Goal: Entertainment & Leisure: Consume media (video, audio)

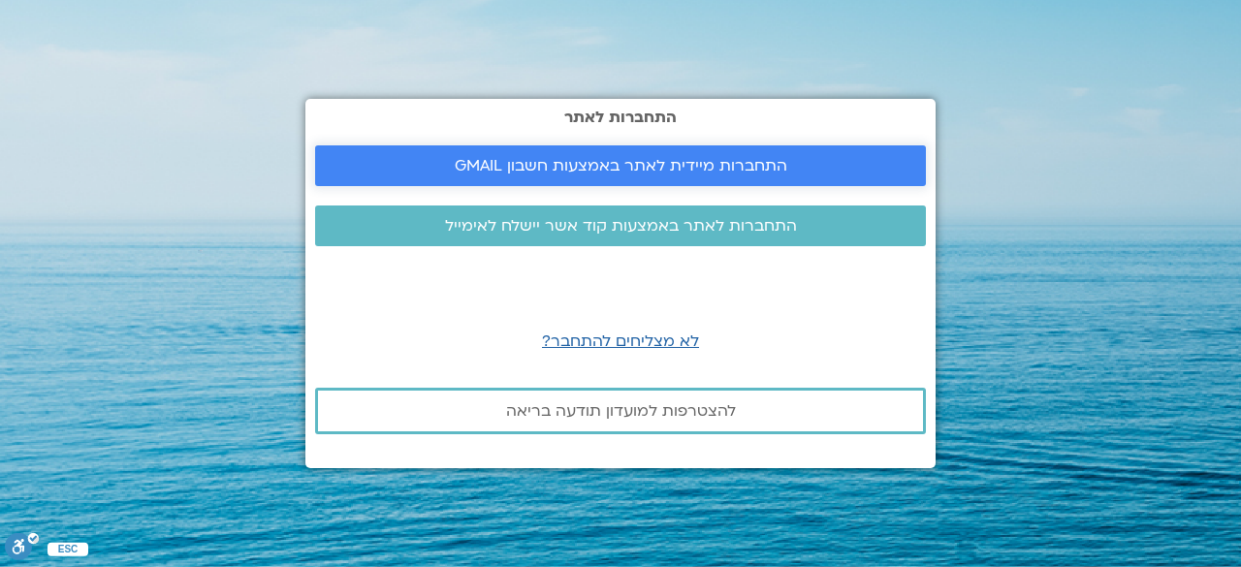
click at [510, 165] on span "התחברות מיידית לאתר באמצעות חשבון GMAIL" at bounding box center [621, 165] width 333 height 17
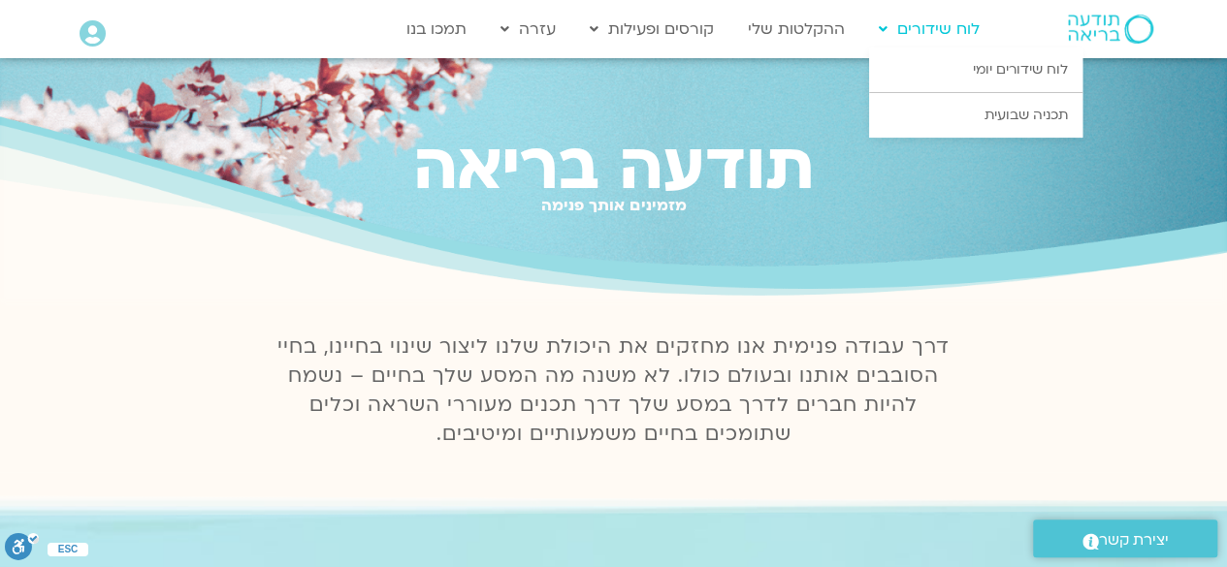
click at [936, 40] on link "לוח שידורים" at bounding box center [929, 29] width 120 height 37
click at [964, 64] on link "לוח שידורים יומי" at bounding box center [975, 70] width 213 height 45
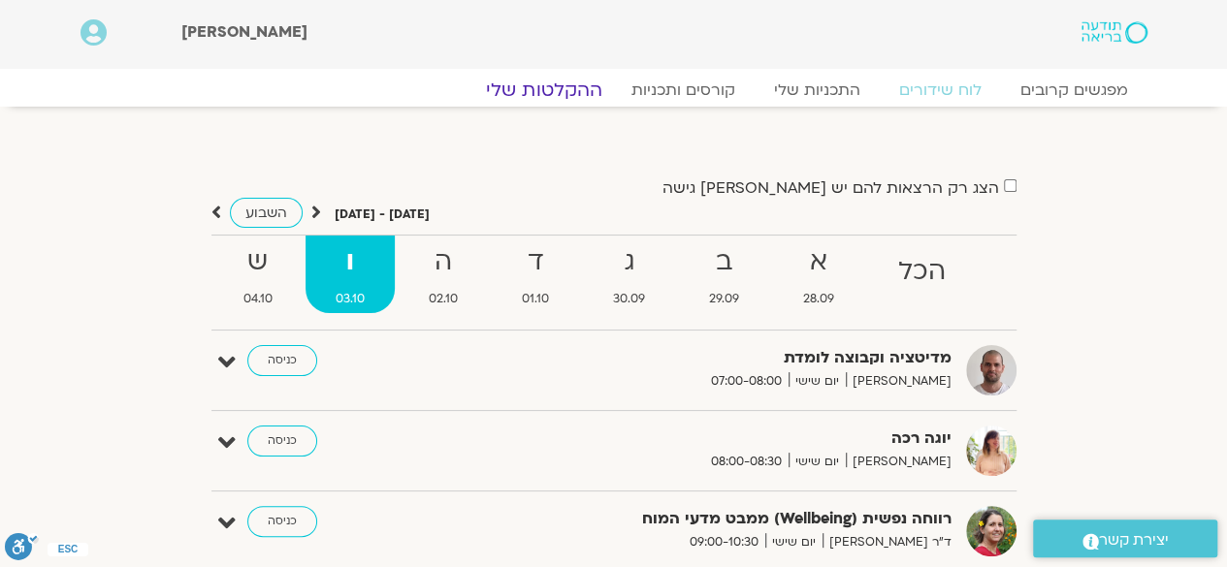
click at [572, 88] on link "ההקלטות שלי" at bounding box center [544, 90] width 163 height 23
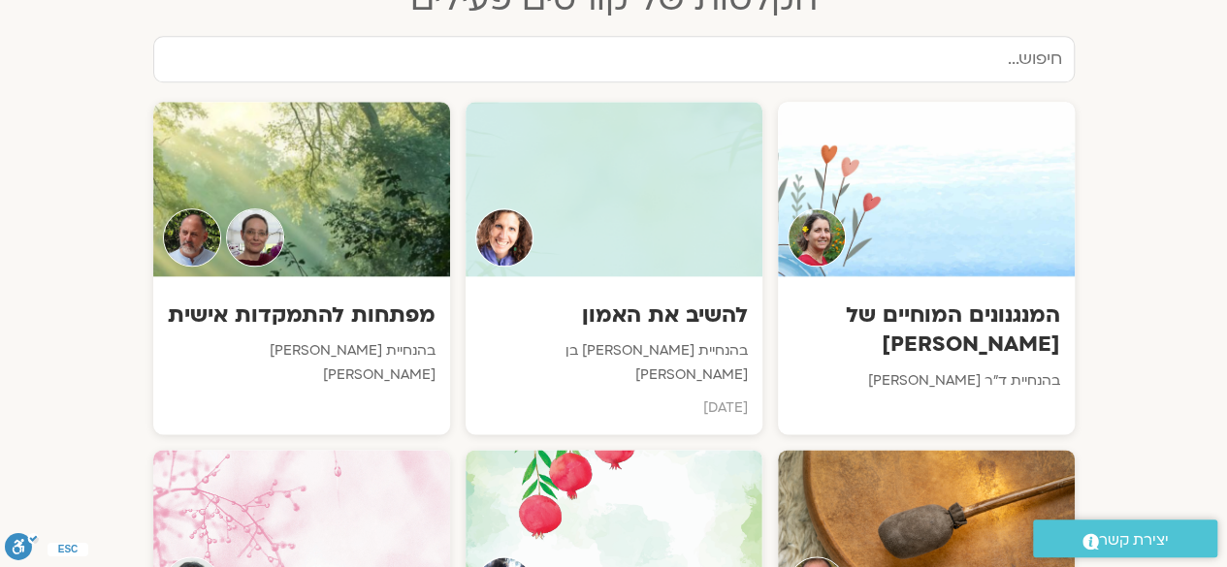
scroll to position [1040, 0]
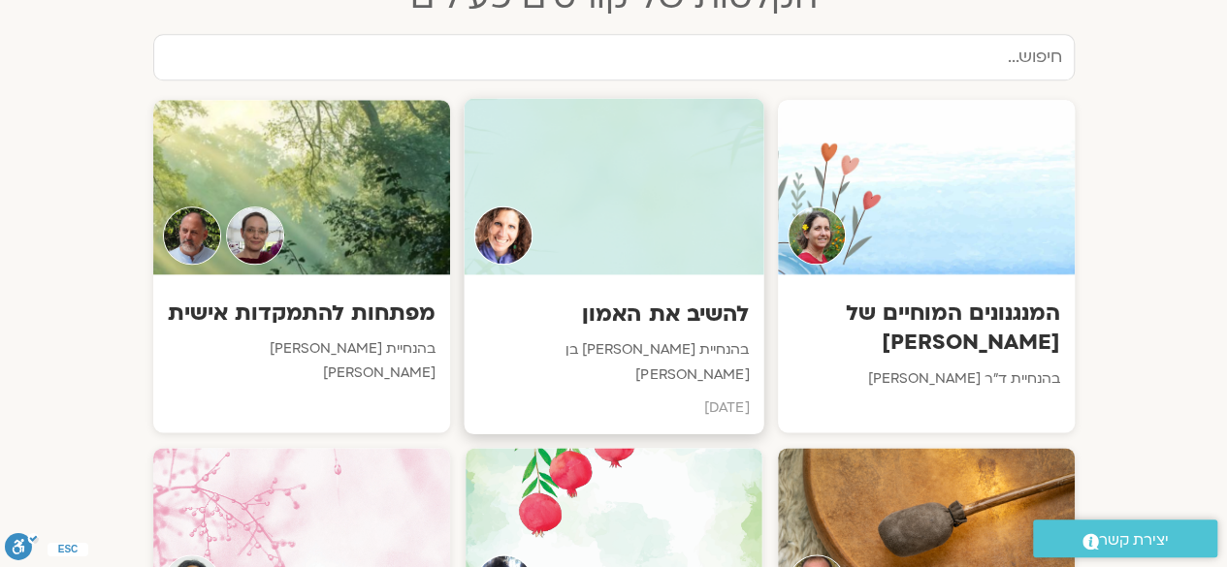
click at [571, 228] on div at bounding box center [614, 186] width 300 height 176
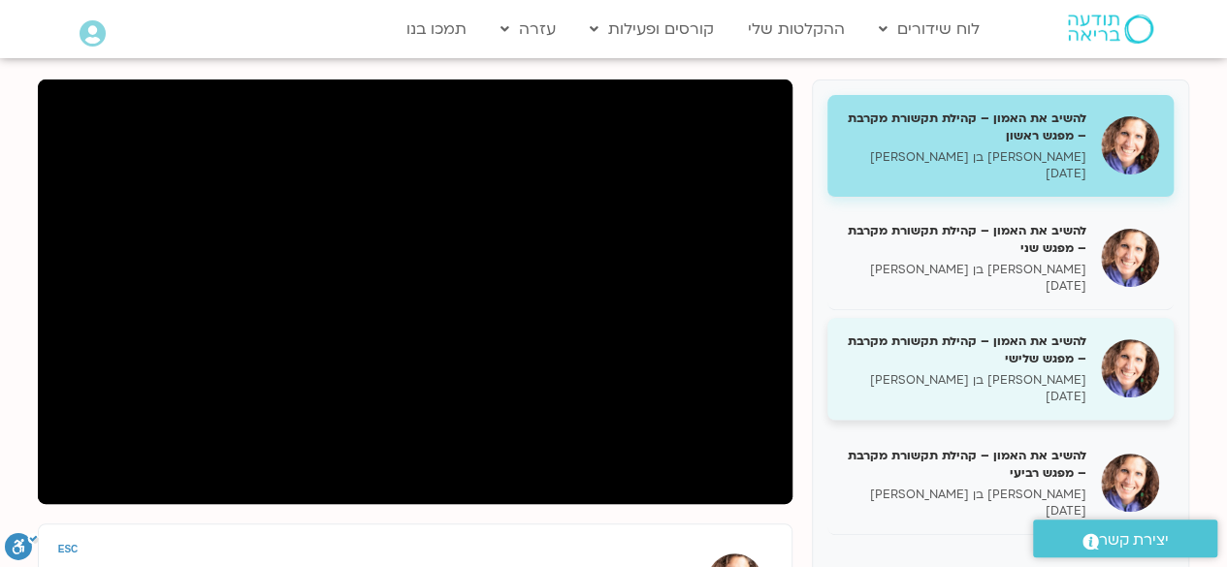
scroll to position [232, 0]
